Goal: Transaction & Acquisition: Purchase product/service

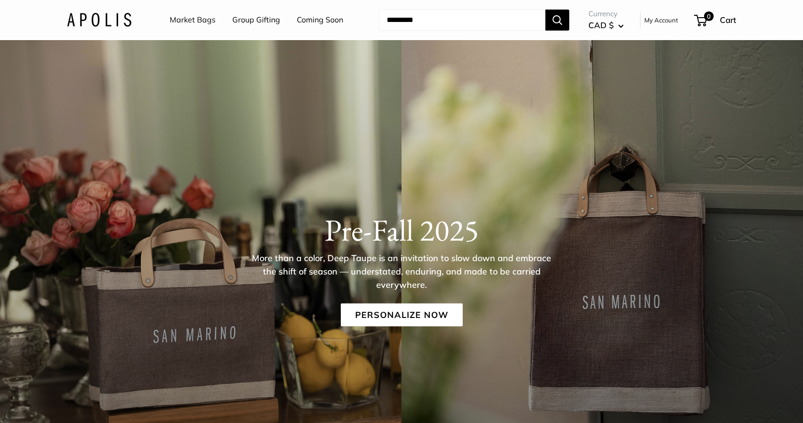
click at [200, 20] on link "Market Bags" at bounding box center [193, 20] width 46 height 14
click at [198, 18] on link "Market Bags" at bounding box center [193, 20] width 46 height 14
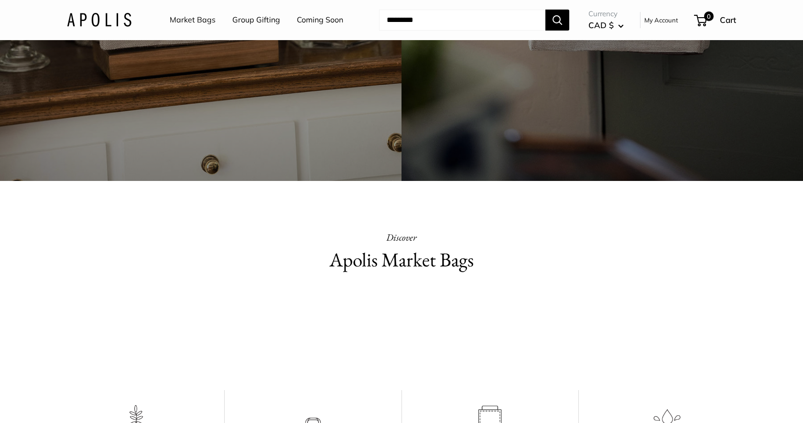
scroll to position [106, 0]
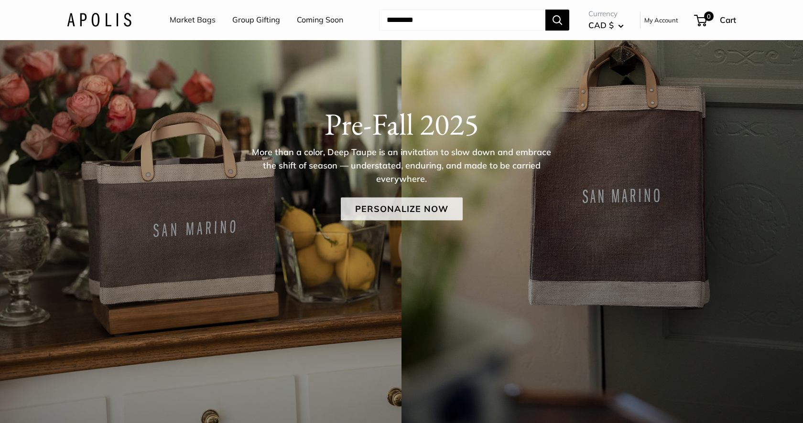
click at [381, 208] on link "Personalize Now" at bounding box center [402, 209] width 122 height 23
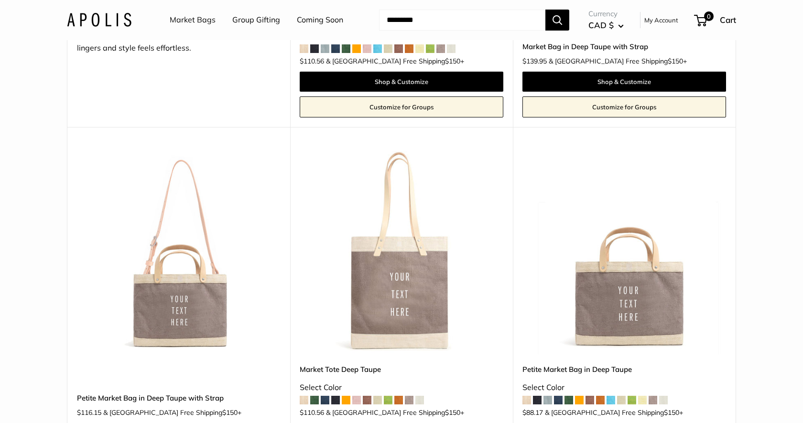
scroll to position [439, 0]
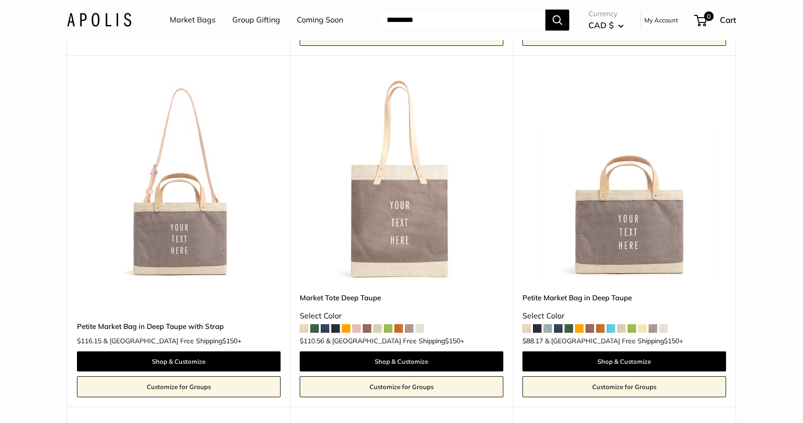
click at [302, 328] on span at bounding box center [304, 328] width 9 height 9
click at [334, 329] on span at bounding box center [335, 328] width 9 height 9
click at [315, 326] on span at bounding box center [314, 328] width 9 height 9
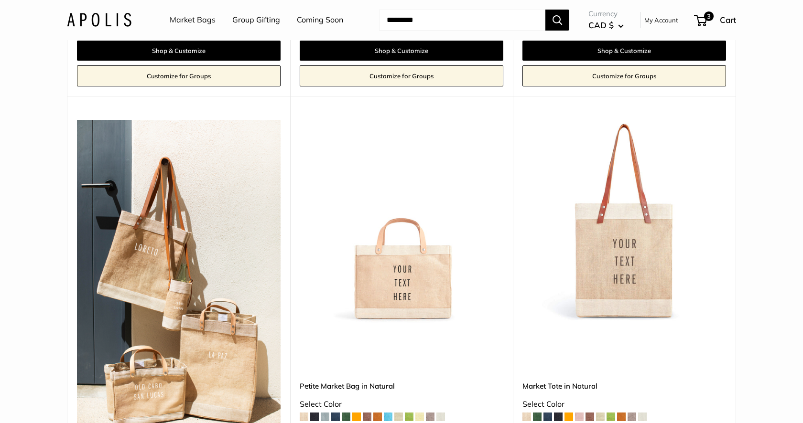
scroll to position [745, 0]
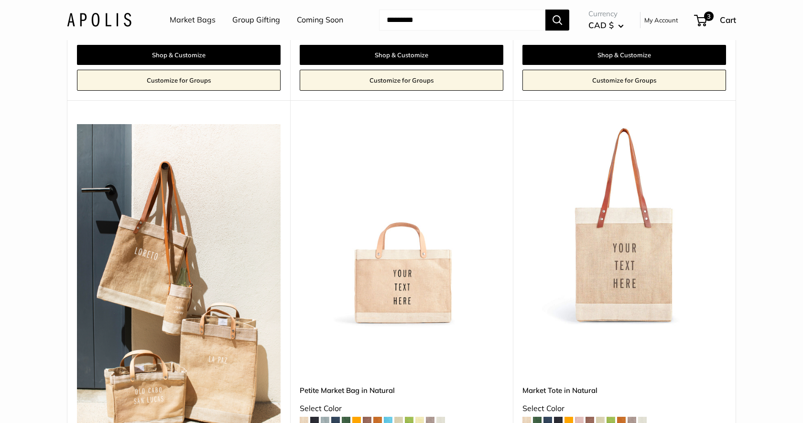
click at [548, 417] on span at bounding box center [547, 421] width 9 height 9
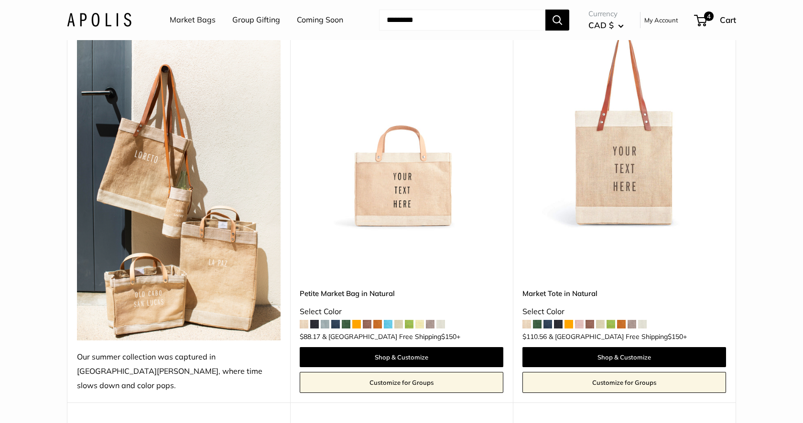
scroll to position [843, 0]
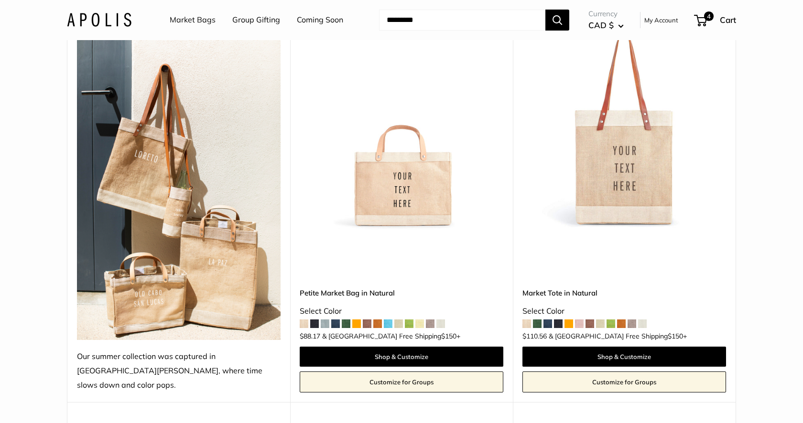
click at [581, 320] on span at bounding box center [579, 324] width 9 height 9
click at [589, 320] on span at bounding box center [589, 324] width 9 height 9
click at [621, 320] on span at bounding box center [621, 324] width 9 height 9
click at [600, 320] on span at bounding box center [600, 324] width 9 height 9
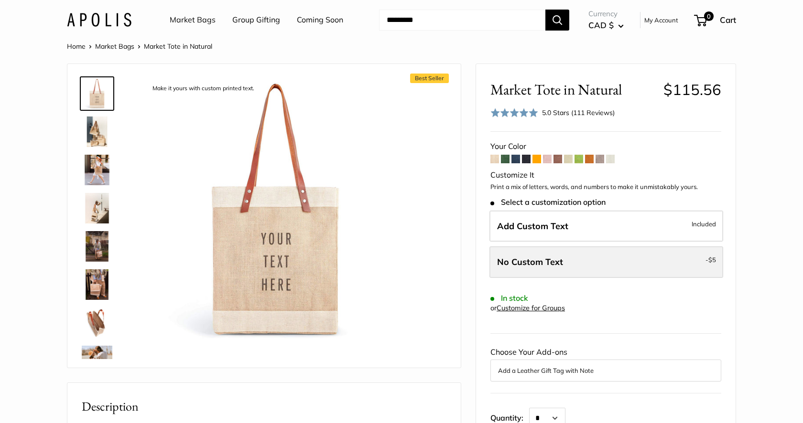
click at [557, 257] on span "No Custom Text" at bounding box center [530, 262] width 66 height 11
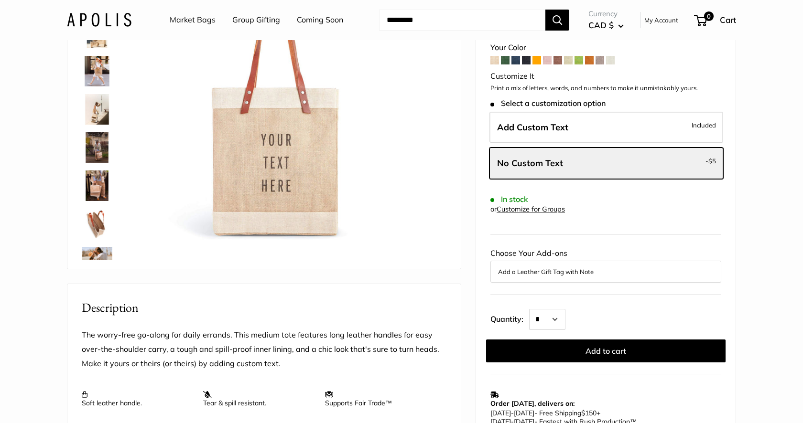
scroll to position [101, 0]
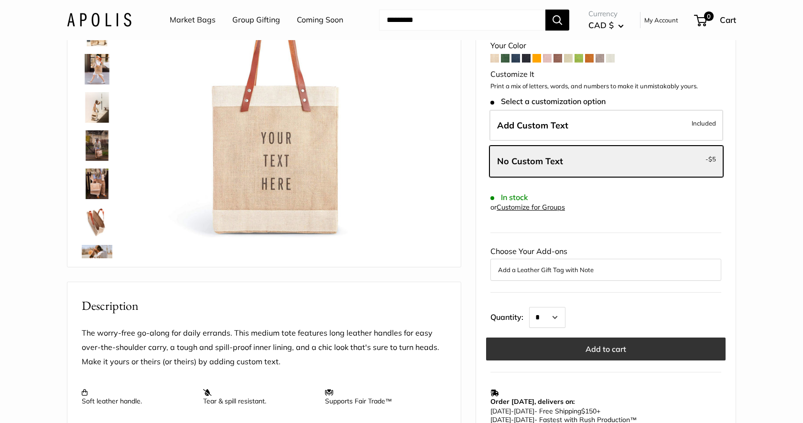
click at [569, 352] on button "Add to cart" at bounding box center [605, 349] width 239 height 23
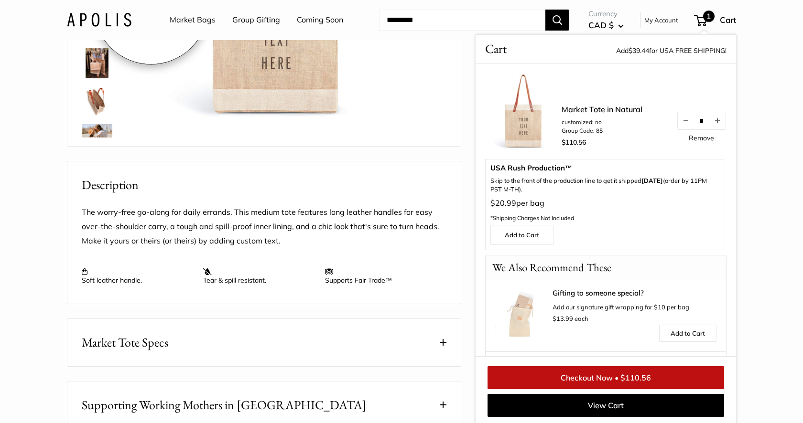
scroll to position [221, 0]
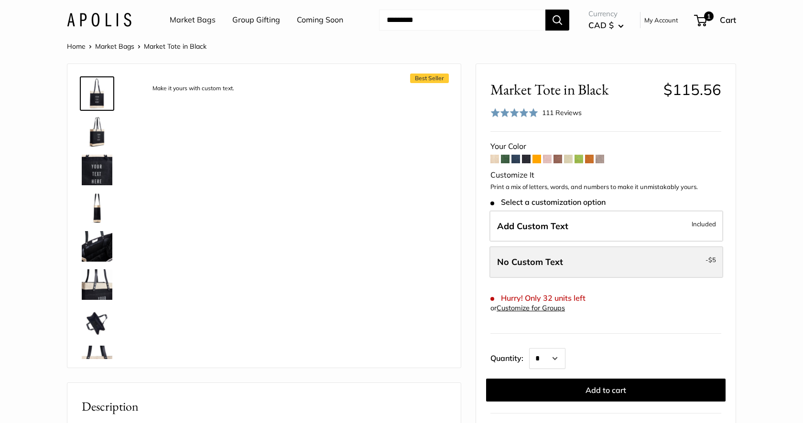
click at [545, 262] on span "No Custom Text" at bounding box center [530, 262] width 66 height 11
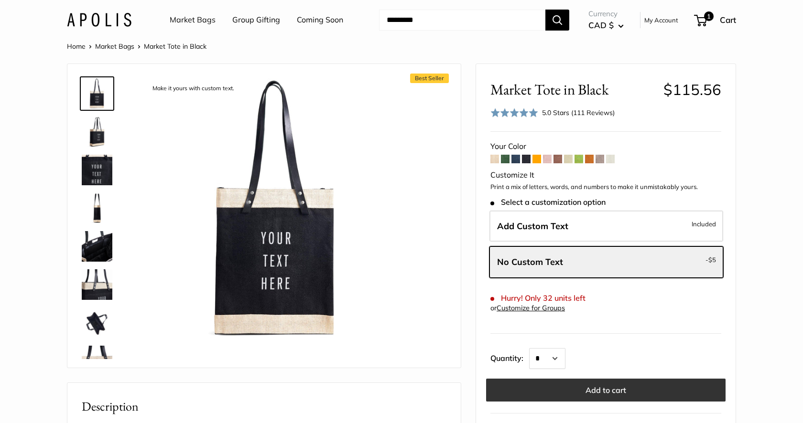
click at [594, 387] on button "Add to cart" at bounding box center [605, 390] width 239 height 23
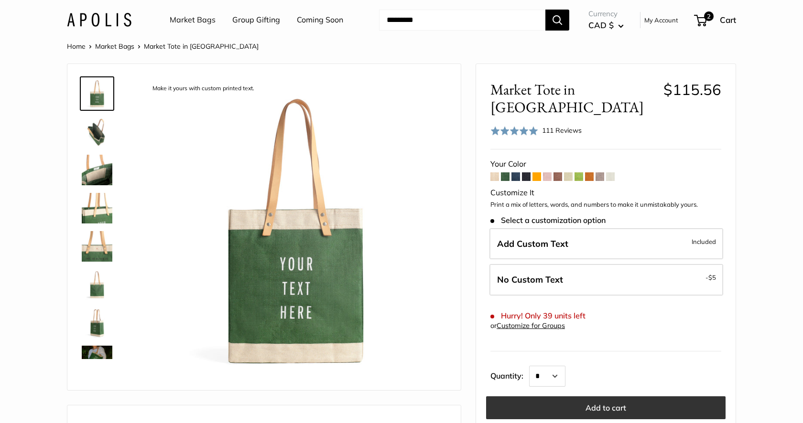
click at [625, 396] on button "Add to cart" at bounding box center [605, 407] width 239 height 23
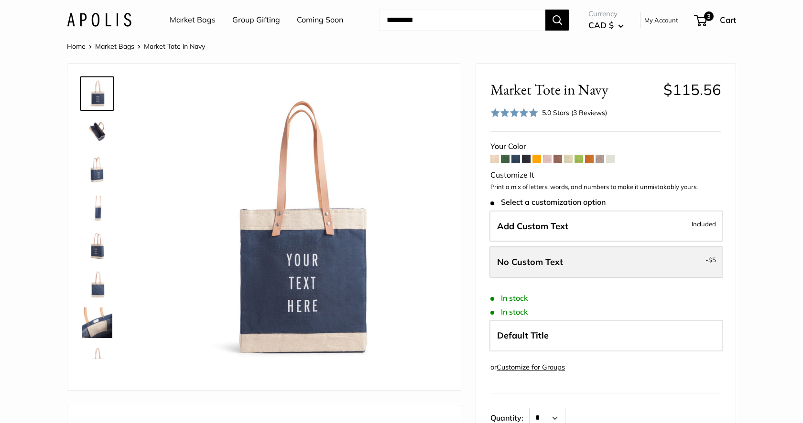
click at [549, 263] on span "No Custom Text" at bounding box center [530, 262] width 66 height 11
click at [566, 267] on label "No Custom Text - $5" at bounding box center [606, 262] width 234 height 32
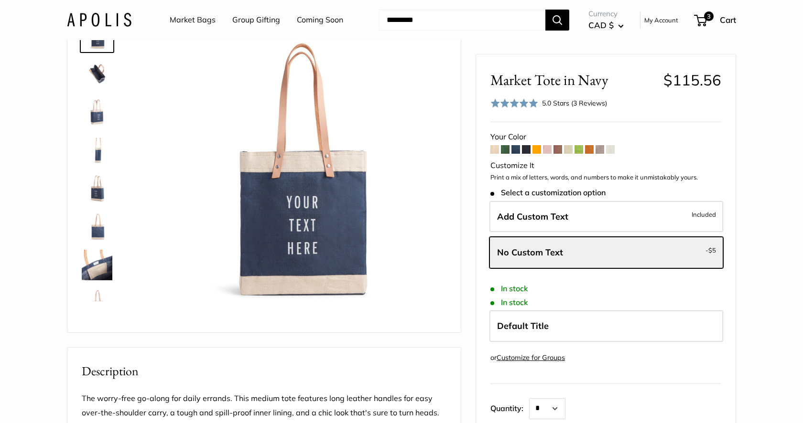
scroll to position [58, 0]
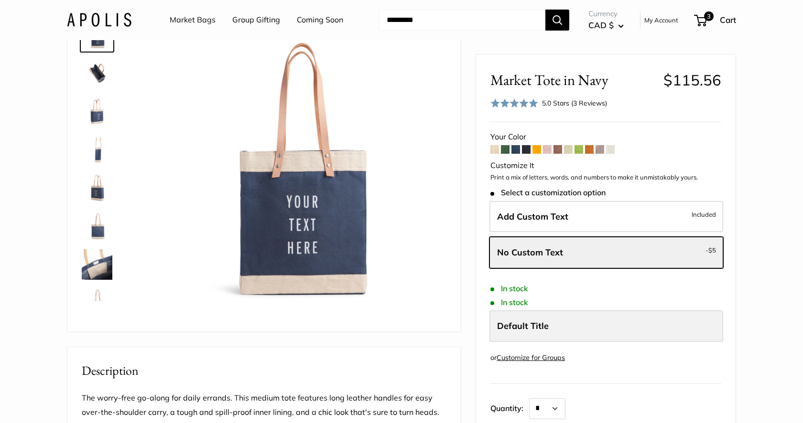
click at [541, 324] on span "Default Title" at bounding box center [523, 326] width 52 height 11
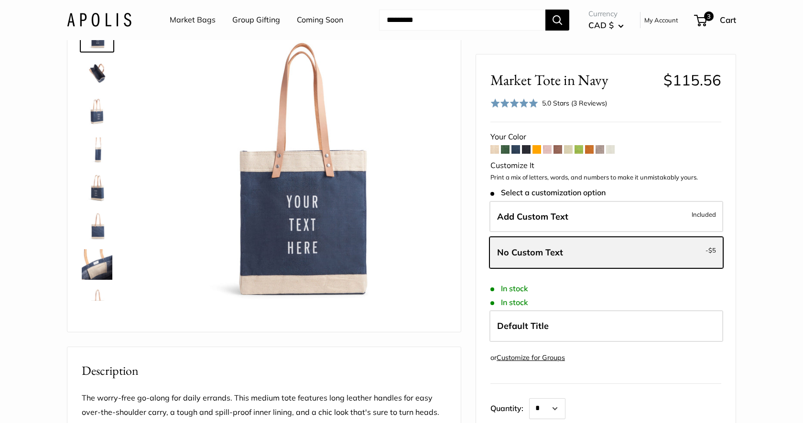
click at [543, 249] on span "No Custom Text" at bounding box center [530, 252] width 66 height 11
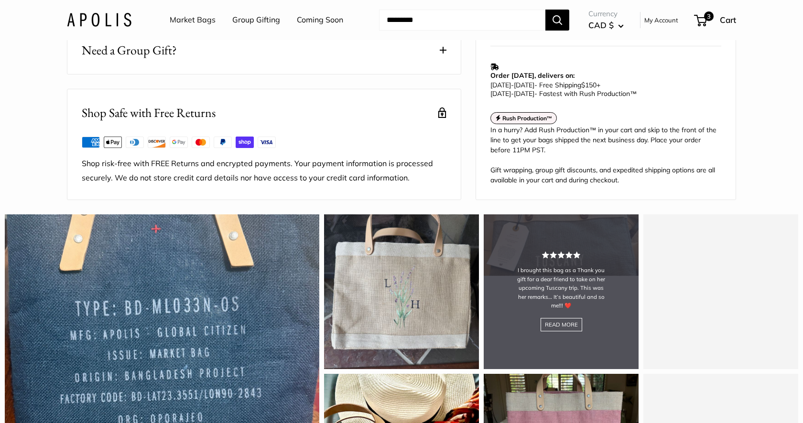
scroll to position [419, 0]
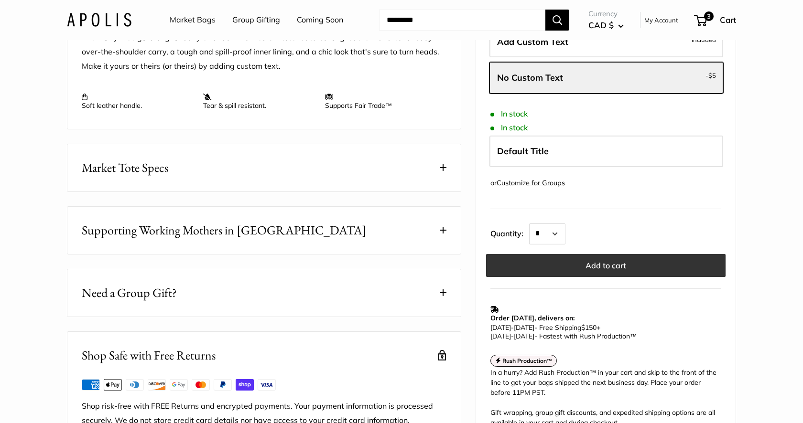
click at [555, 277] on button "Add to cart" at bounding box center [605, 265] width 239 height 23
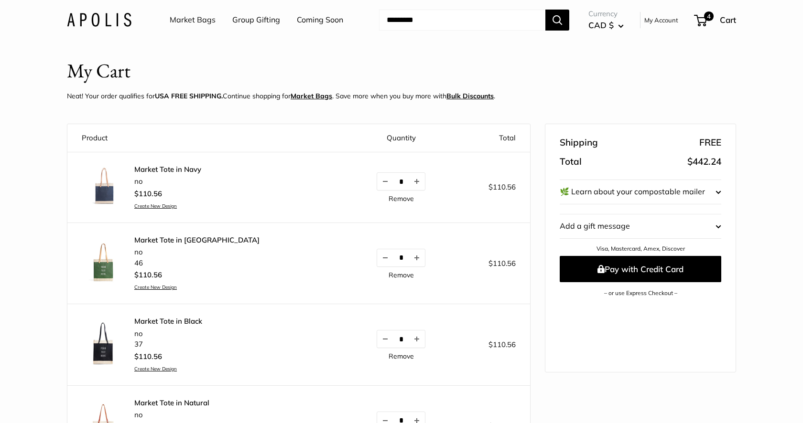
scroll to position [41, 0]
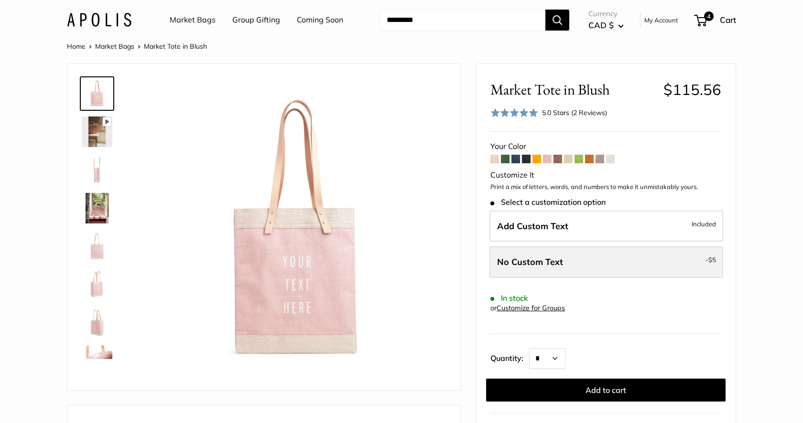
click at [605, 260] on label "No Custom Text - $5" at bounding box center [606, 262] width 234 height 32
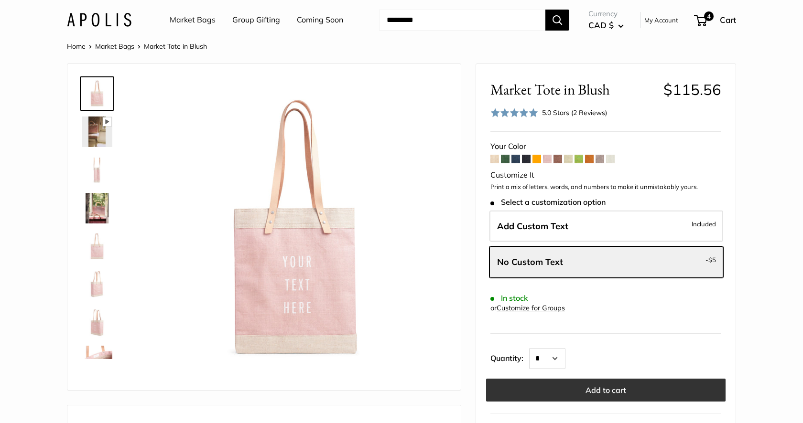
click at [611, 390] on button "Add to cart" at bounding box center [605, 390] width 239 height 23
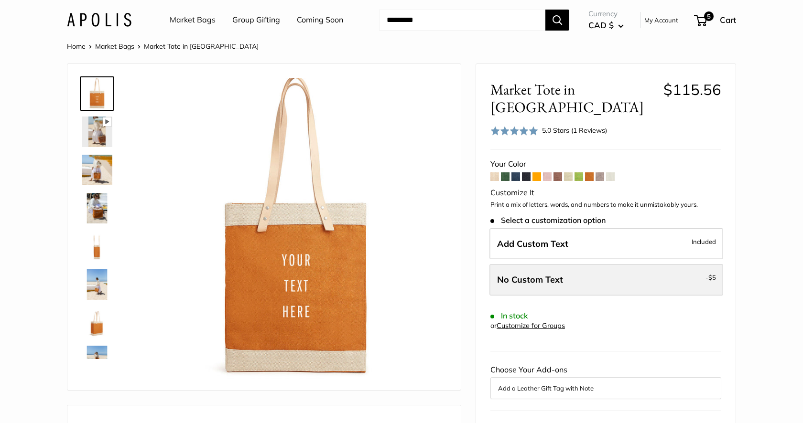
click at [558, 274] on span "No Custom Text" at bounding box center [530, 279] width 66 height 11
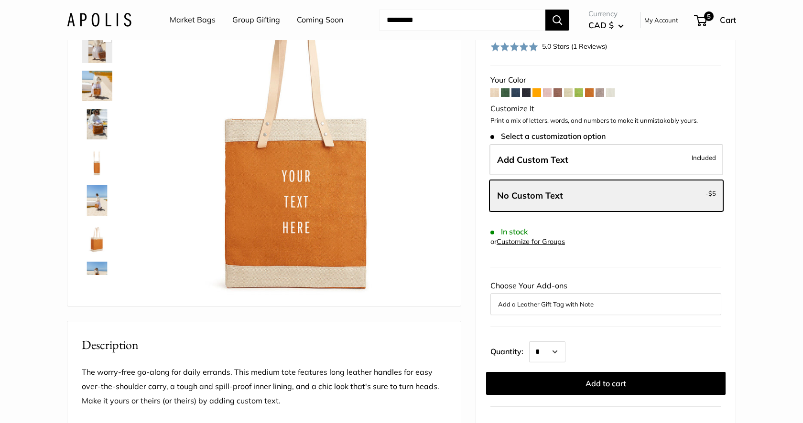
scroll to position [88, 0]
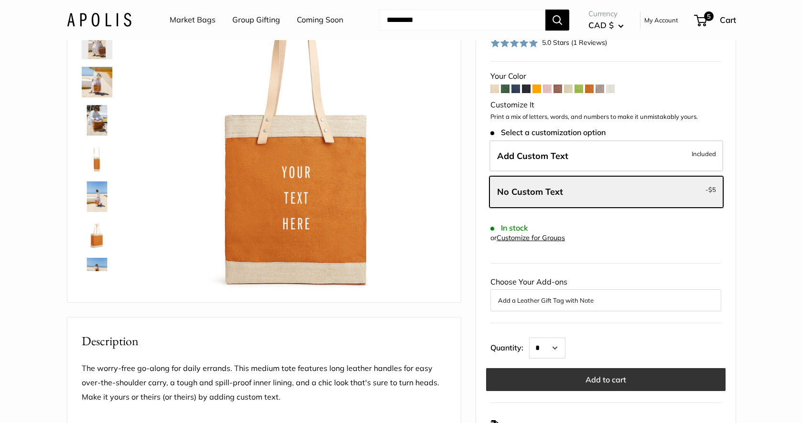
click at [568, 368] on button "Add to cart" at bounding box center [605, 379] width 239 height 23
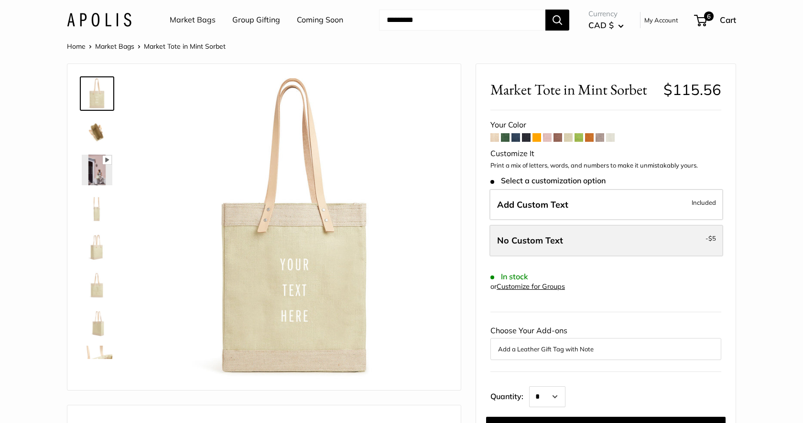
click at [539, 235] on span "No Custom Text" at bounding box center [530, 240] width 66 height 11
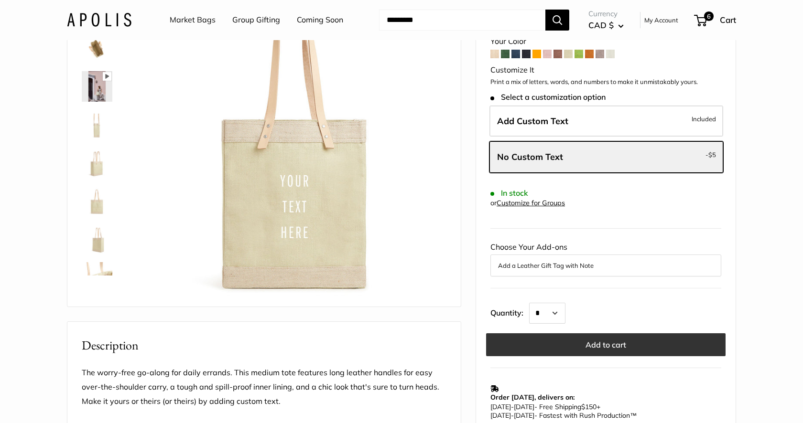
scroll to position [84, 0]
click at [604, 342] on button "Add to cart" at bounding box center [605, 344] width 239 height 23
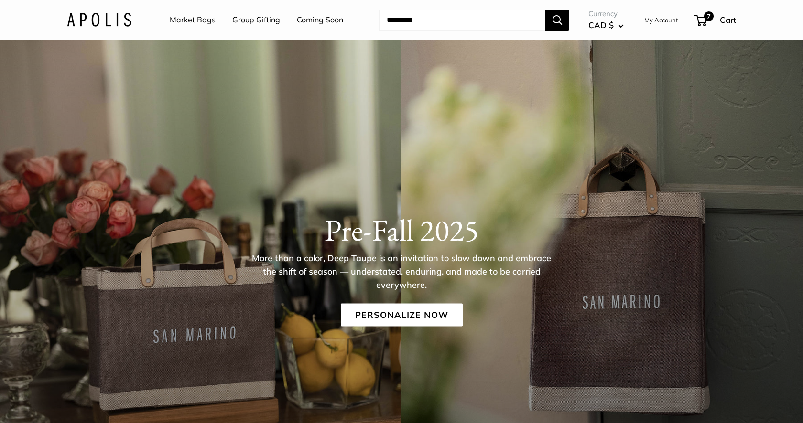
scroll to position [106, 0]
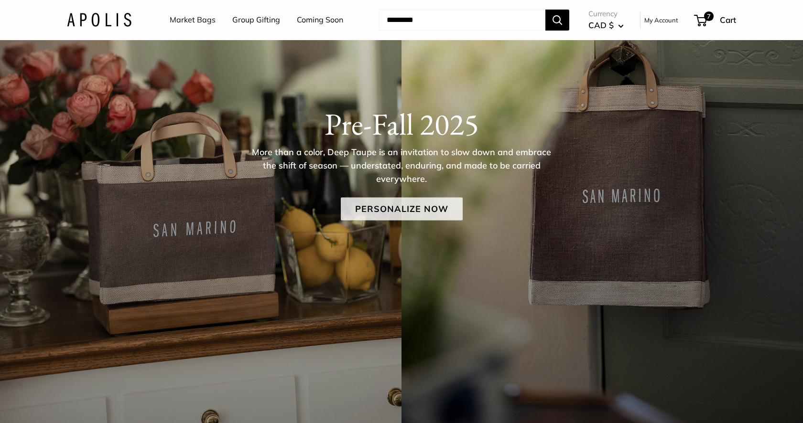
click at [417, 209] on link "Personalize Now" at bounding box center [402, 209] width 122 height 23
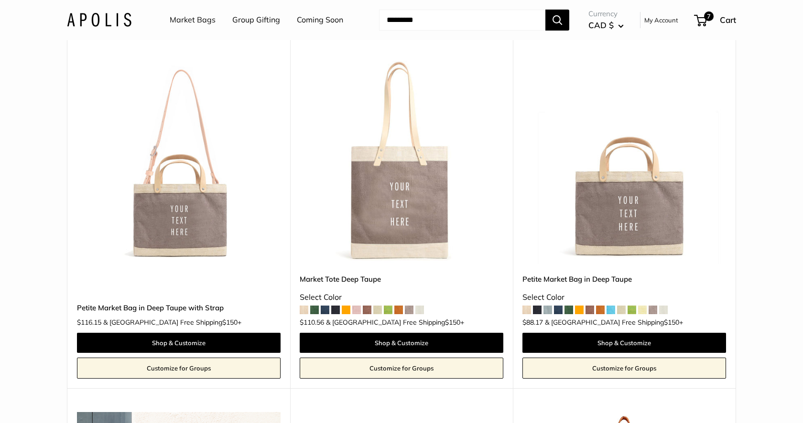
scroll to position [456, 0]
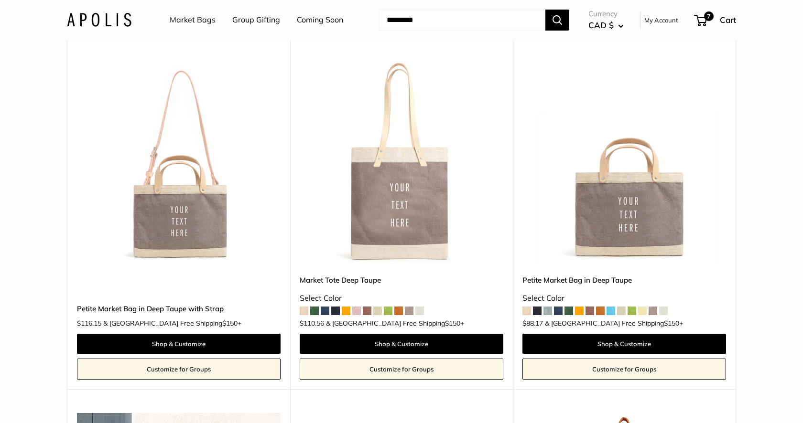
click at [549, 308] on span at bounding box center [547, 311] width 9 height 9
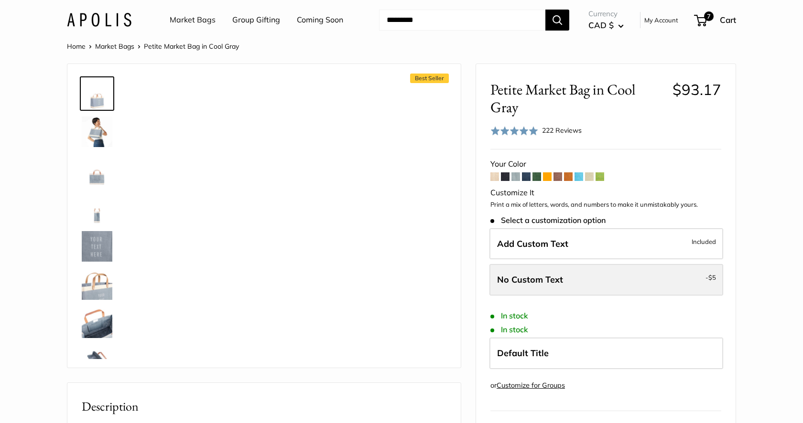
click at [564, 287] on label "No Custom Text - $5" at bounding box center [606, 280] width 234 height 32
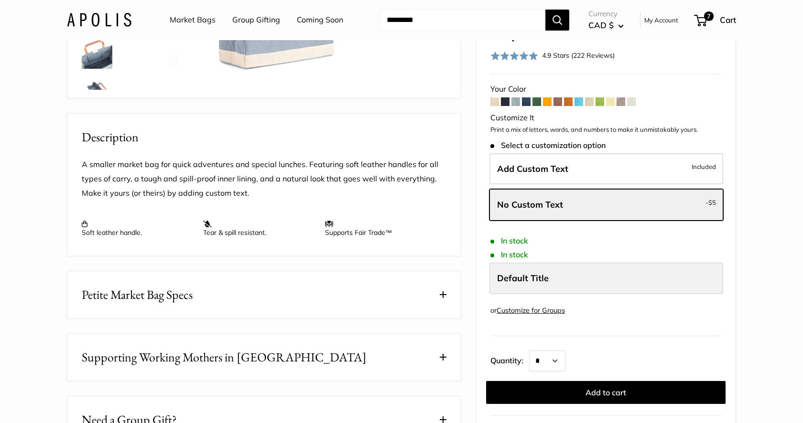
scroll to position [301, 0]
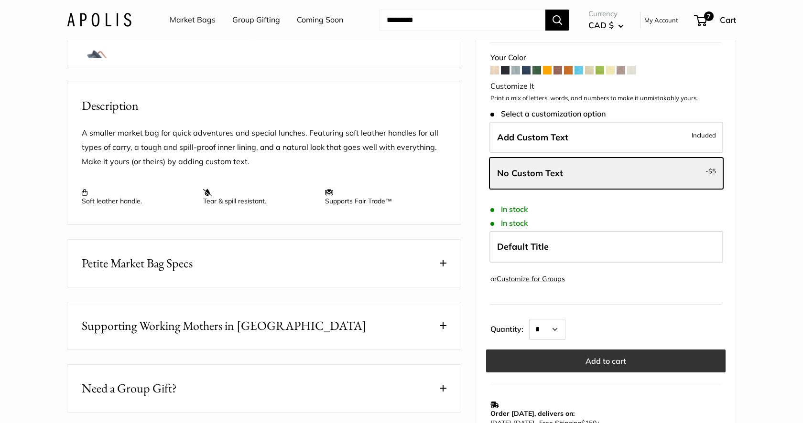
click at [567, 364] on button "Add to cart" at bounding box center [605, 361] width 239 height 23
